Goal: Transaction & Acquisition: Purchase product/service

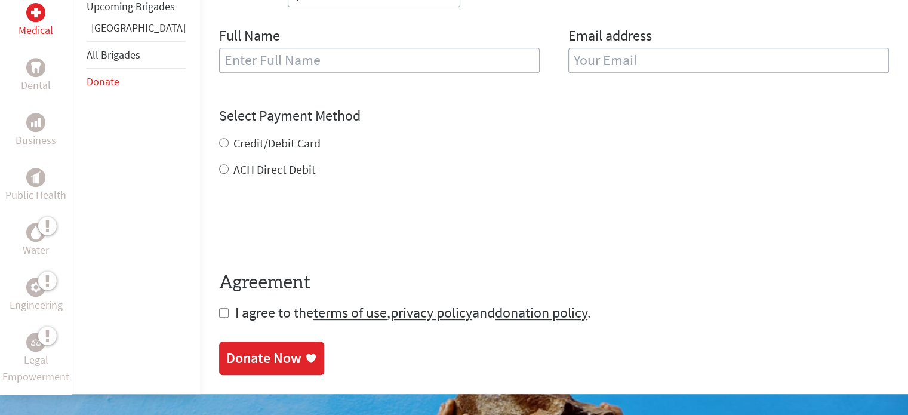
scroll to position [544, 0]
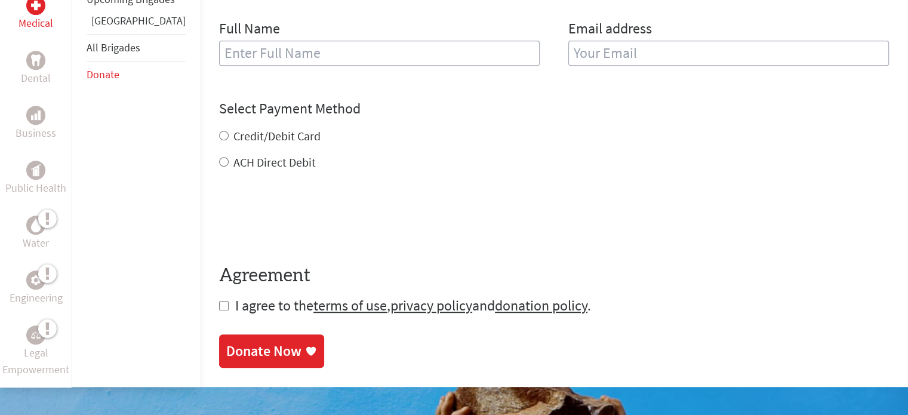
click at [245, 155] on label "ACH Direct Debit" at bounding box center [274, 162] width 82 height 15
click at [229, 157] on input "ACH Direct Debit" at bounding box center [224, 162] width 10 height 10
radio input "true"
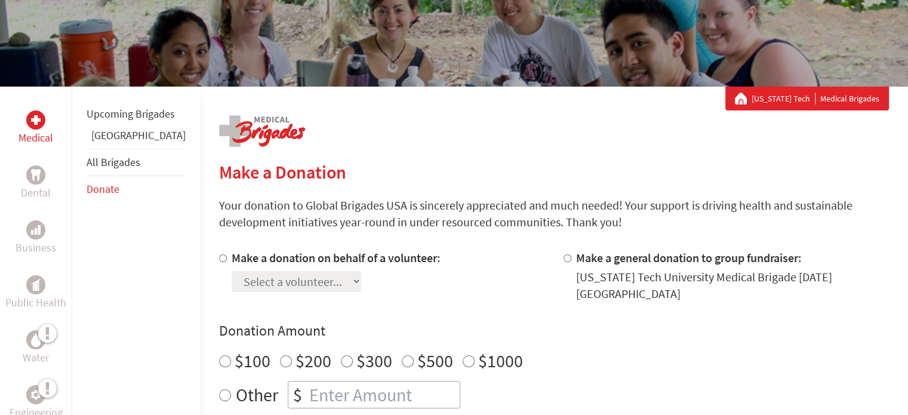
scroll to position [106, 0]
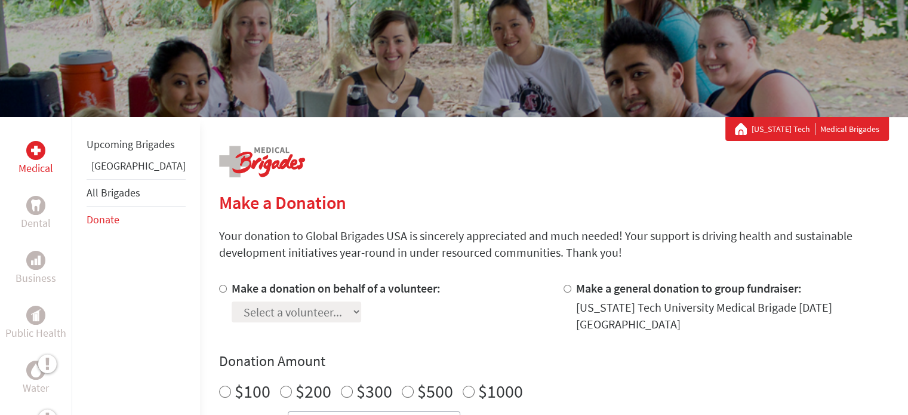
click at [390, 334] on div "Make a donation on behalf of a volunteer: Select a volunteer... [PERSON_NAME] […" at bounding box center [554, 399] width 670 height 239
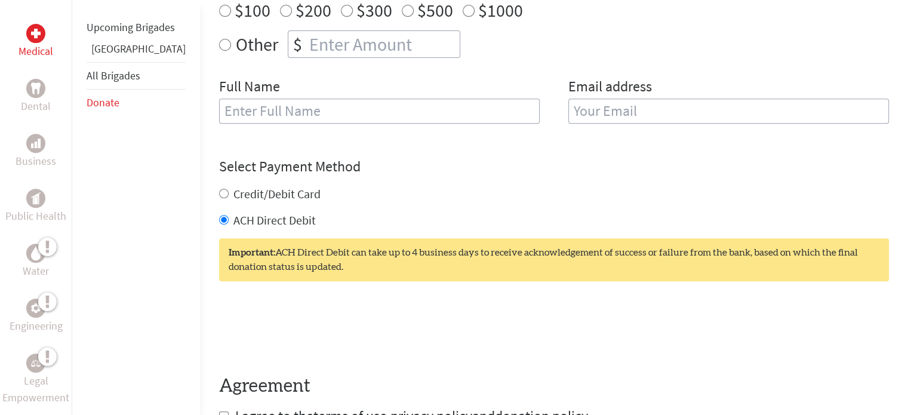
scroll to position [488, 0]
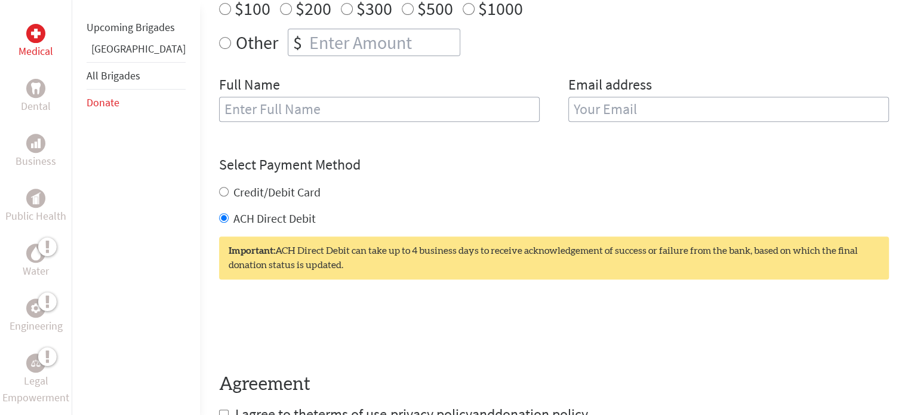
click at [255, 184] on label "Credit/Debit Card" at bounding box center [276, 191] width 87 height 15
click at [229, 187] on input "Credit/Debit Card" at bounding box center [224, 192] width 10 height 10
radio input "true"
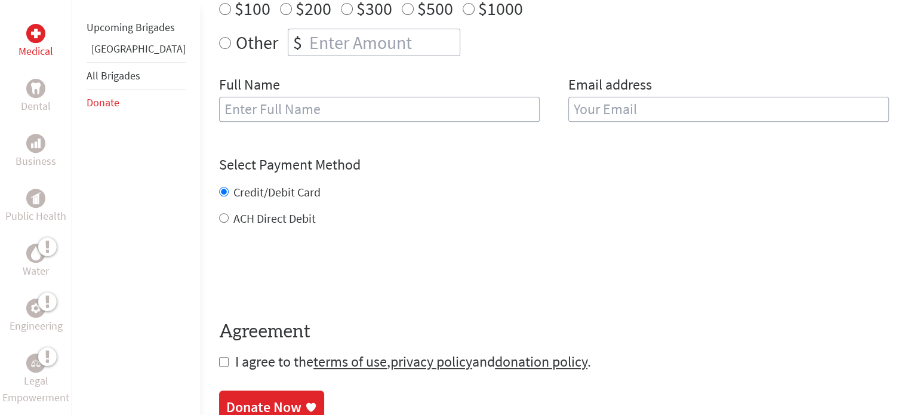
click at [219, 357] on input "checkbox" at bounding box center [224, 362] width 10 height 10
checkbox input "true"
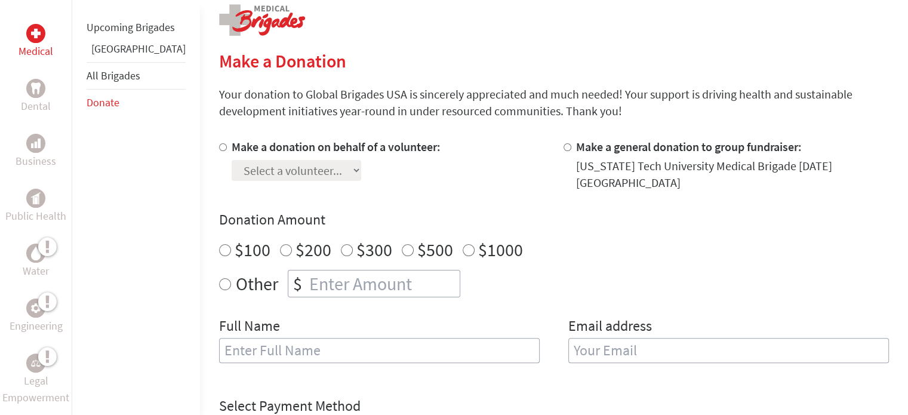
scroll to position [245, 0]
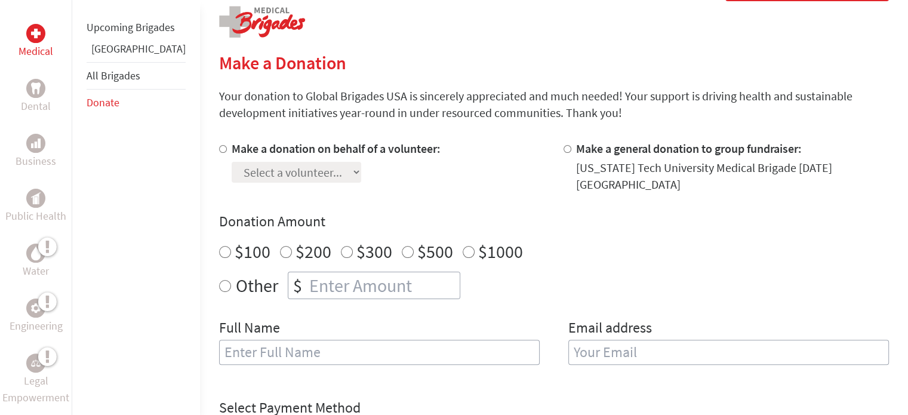
click at [219, 149] on input "Make a donation on behalf of a volunteer:" at bounding box center [223, 149] width 8 height 8
radio input "true"
click at [282, 172] on select "Select a volunteer... [PERSON_NAME] [PERSON_NAME] [PERSON_NAME] [PERSON_NAME] […" at bounding box center [297, 172] width 130 height 21
click at [412, 139] on section "Make a Donation Your donation to Global Brigades USA is sincerely appreciated a…" at bounding box center [554, 359] width 670 height 615
click at [319, 167] on select "Select a volunteer... [PERSON_NAME] [PERSON_NAME] [PERSON_NAME] [PERSON_NAME] […" at bounding box center [297, 172] width 130 height 21
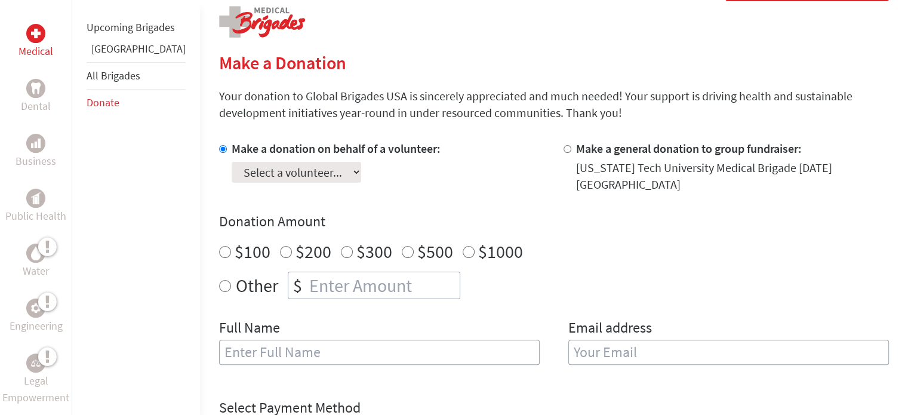
select select "411D5A55-934E-11F0-9E6E-42010A400005"
click at [232, 162] on select "Select a volunteer... [PERSON_NAME] [PERSON_NAME] [PERSON_NAME] [PERSON_NAME] […" at bounding box center [297, 172] width 130 height 21
click at [404, 181] on div "Select a volunteer... [PERSON_NAME] [PERSON_NAME] [PERSON_NAME] [PERSON_NAME] […" at bounding box center [336, 170] width 209 height 26
click at [349, 169] on select "Select a volunteer... [PERSON_NAME] [PERSON_NAME] [PERSON_NAME] [PERSON_NAME] […" at bounding box center [297, 172] width 130 height 21
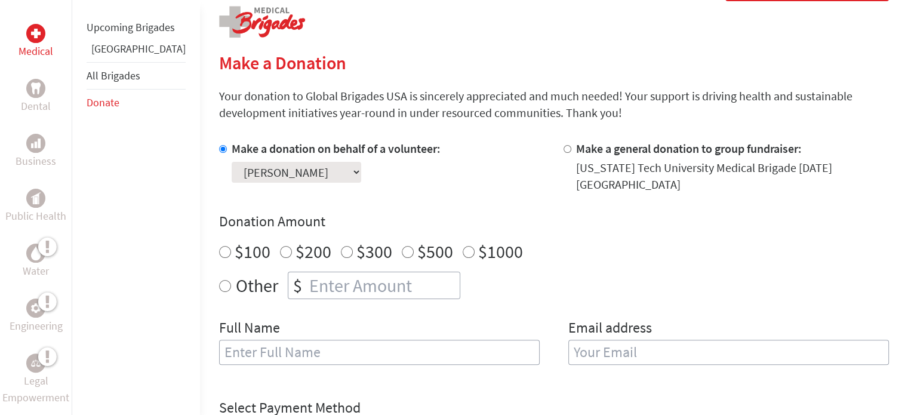
click at [349, 169] on select "Select a volunteer... [PERSON_NAME] [PERSON_NAME] [PERSON_NAME] [PERSON_NAME] […" at bounding box center [297, 172] width 130 height 21
click at [373, 174] on div "Select a volunteer... [PERSON_NAME] [PERSON_NAME] [PERSON_NAME] [PERSON_NAME] […" at bounding box center [336, 170] width 209 height 26
click at [351, 171] on select "Select a volunteer... [PERSON_NAME] [PERSON_NAME] [PERSON_NAME] [PERSON_NAME] […" at bounding box center [297, 172] width 130 height 21
click at [232, 162] on select "Select a volunteer... [PERSON_NAME] [PERSON_NAME] [PERSON_NAME] [PERSON_NAME] […" at bounding box center [297, 172] width 130 height 21
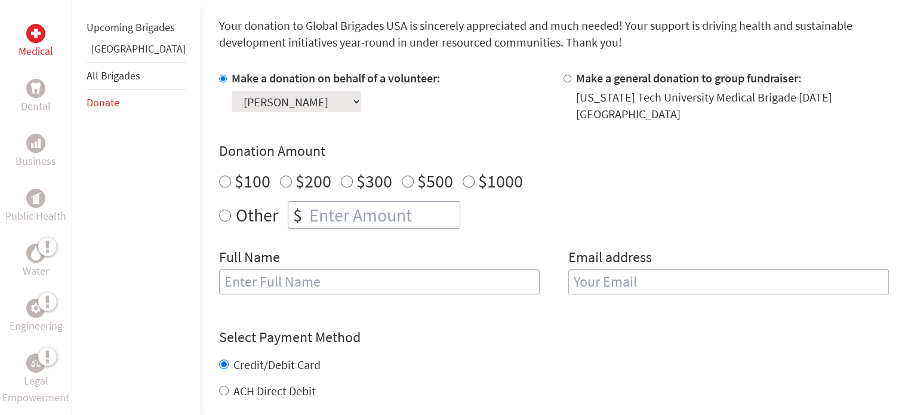
scroll to position [321, 0]
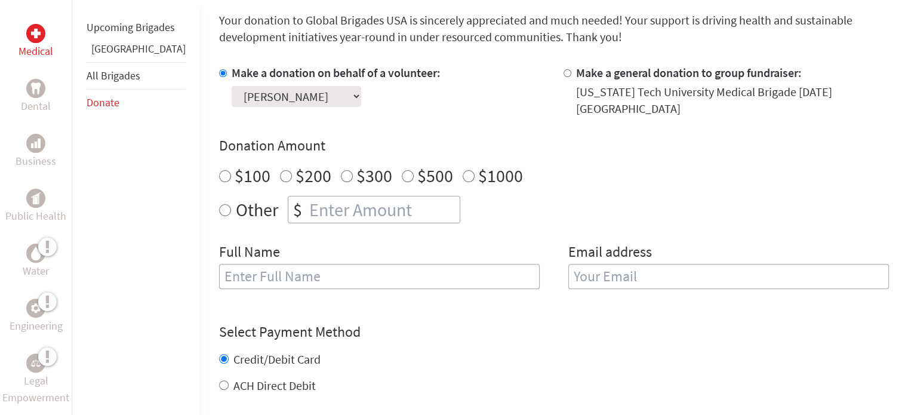
click at [235, 167] on label "$100" at bounding box center [253, 175] width 36 height 23
click at [219, 170] on input "$100" at bounding box center [225, 176] width 12 height 12
radio input "true"
click at [275, 264] on input "text" at bounding box center [379, 276] width 320 height 25
type input "c"
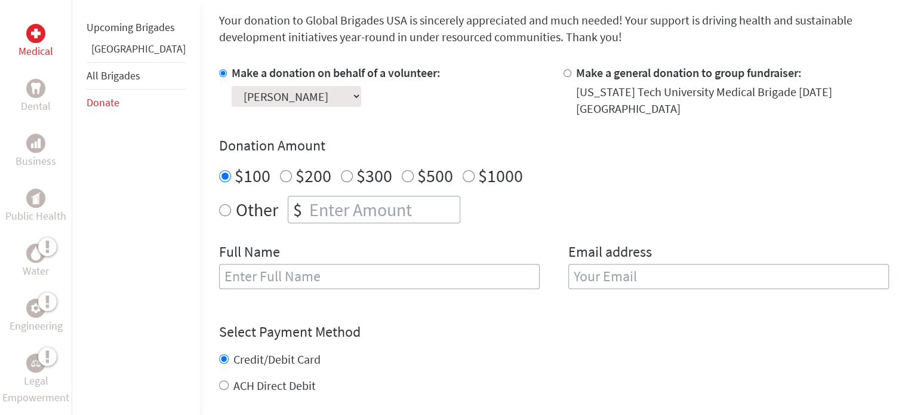
radio input "true"
drag, startPoint x: 303, startPoint y: 205, endPoint x: 329, endPoint y: 278, distance: 77.2
click at [329, 278] on div "Make a donation on behalf of a volunteer: Select a volunteer... [PERSON_NAME] […" at bounding box center [554, 183] width 670 height 239
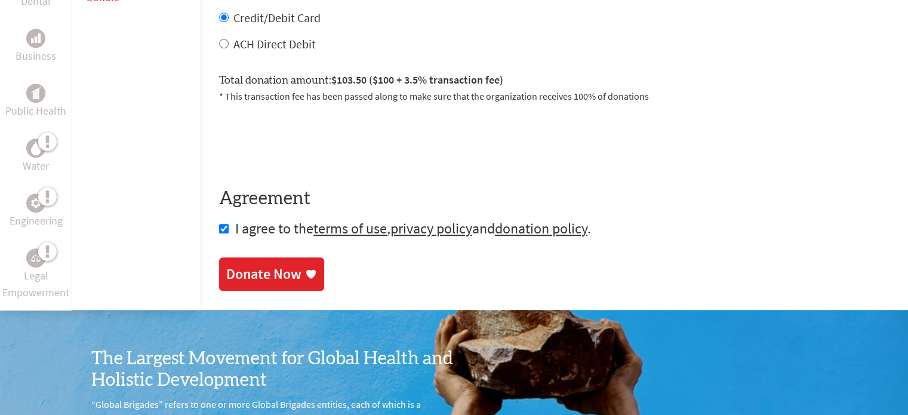
scroll to position [664, 0]
